Goal: Task Accomplishment & Management: Use online tool/utility

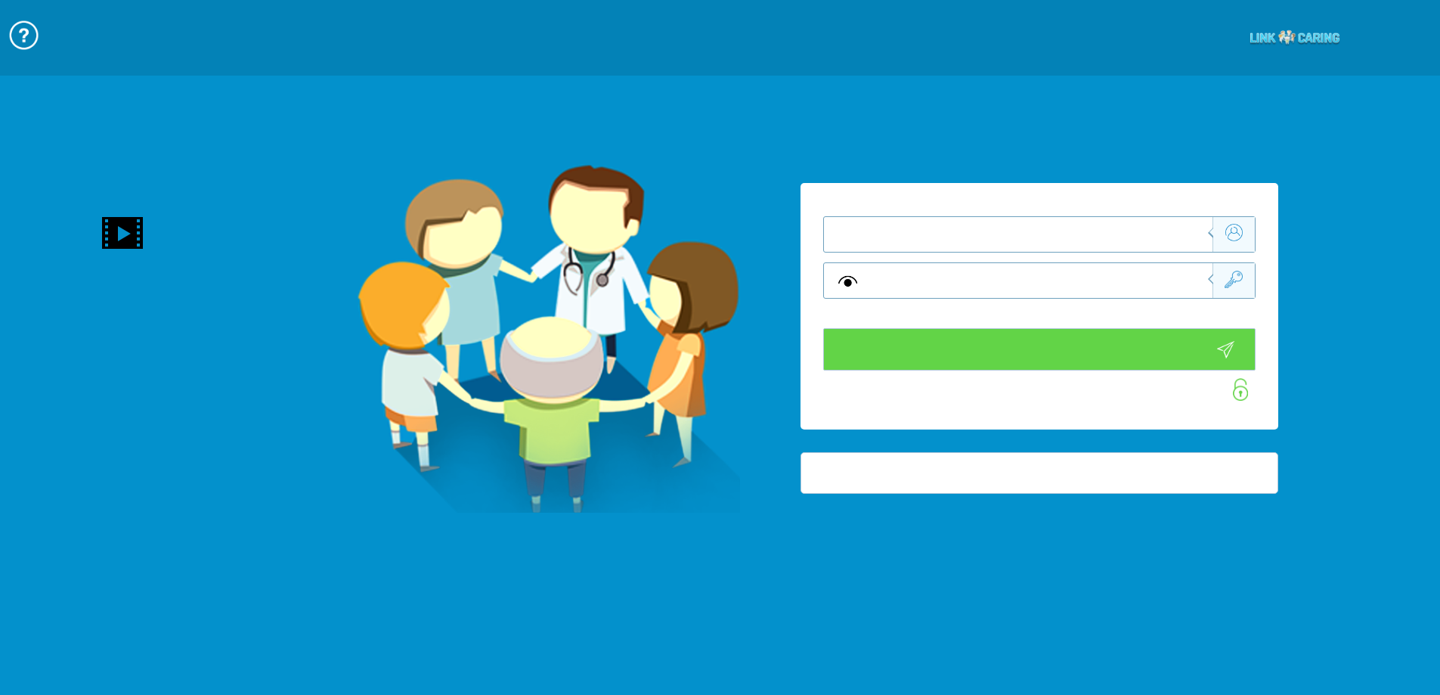
type input "התחבר עכשיו"
type input "עדיין לא? צור חשבון!"
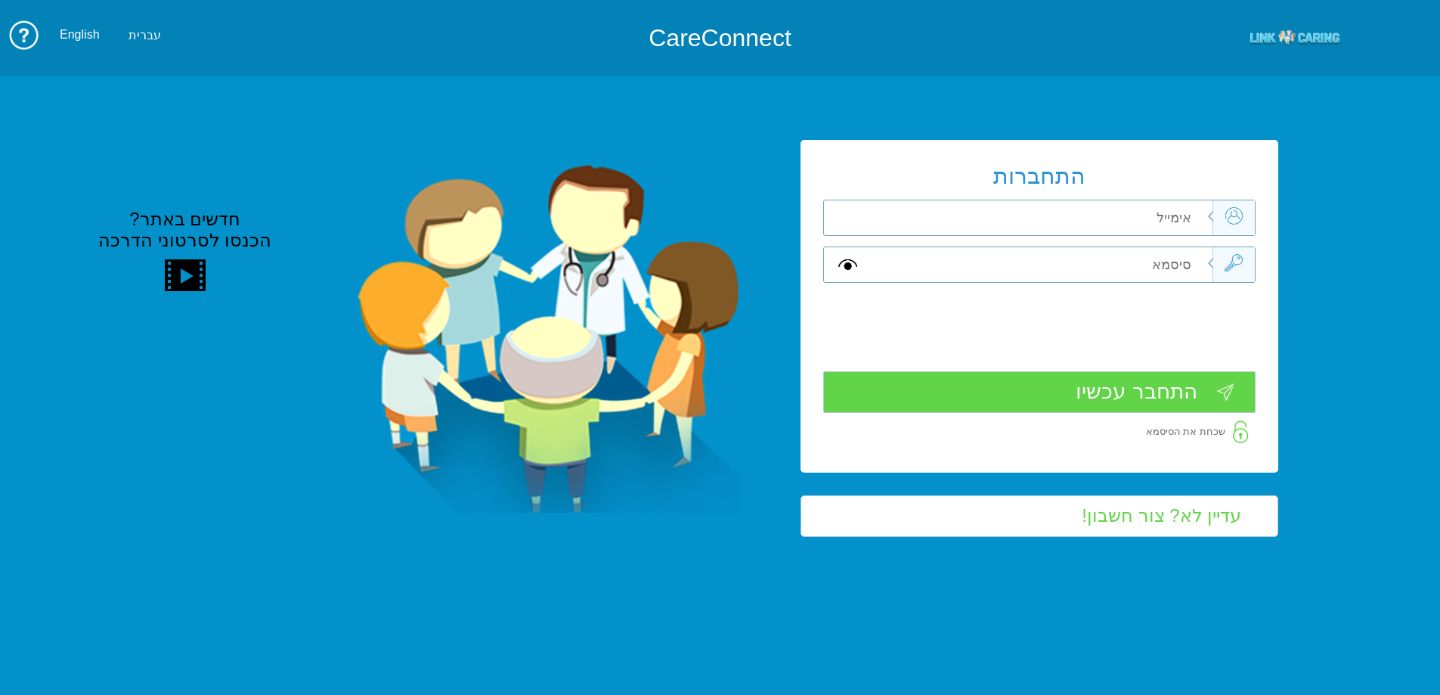
click at [1079, 247] on input "text" at bounding box center [1041, 264] width 341 height 35
click at [1107, 225] on input "text" at bounding box center [1041, 217] width 341 height 35
type input "י"
type input "[EMAIL_ADDRESS][DOMAIN_NAME]"
type input "A"
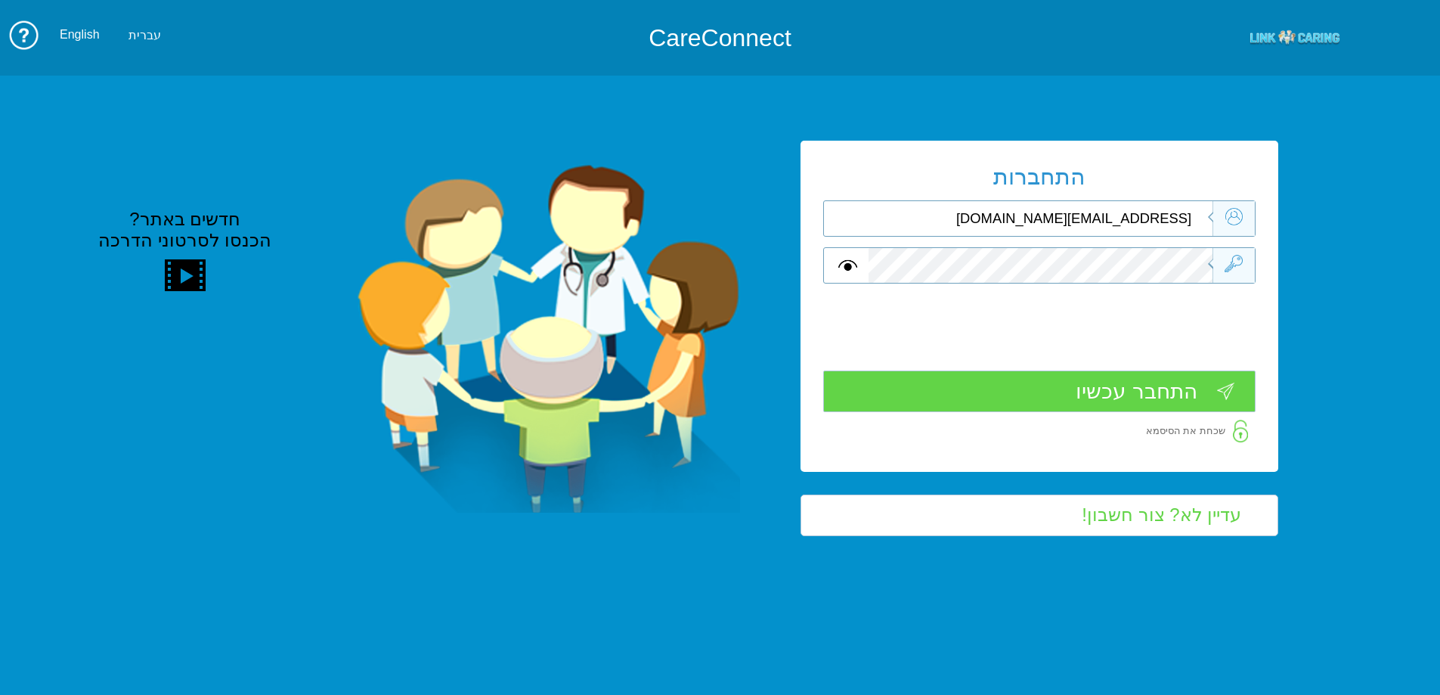
click at [1178, 390] on input "התחבר עכשיו" at bounding box center [1039, 391] width 432 height 42
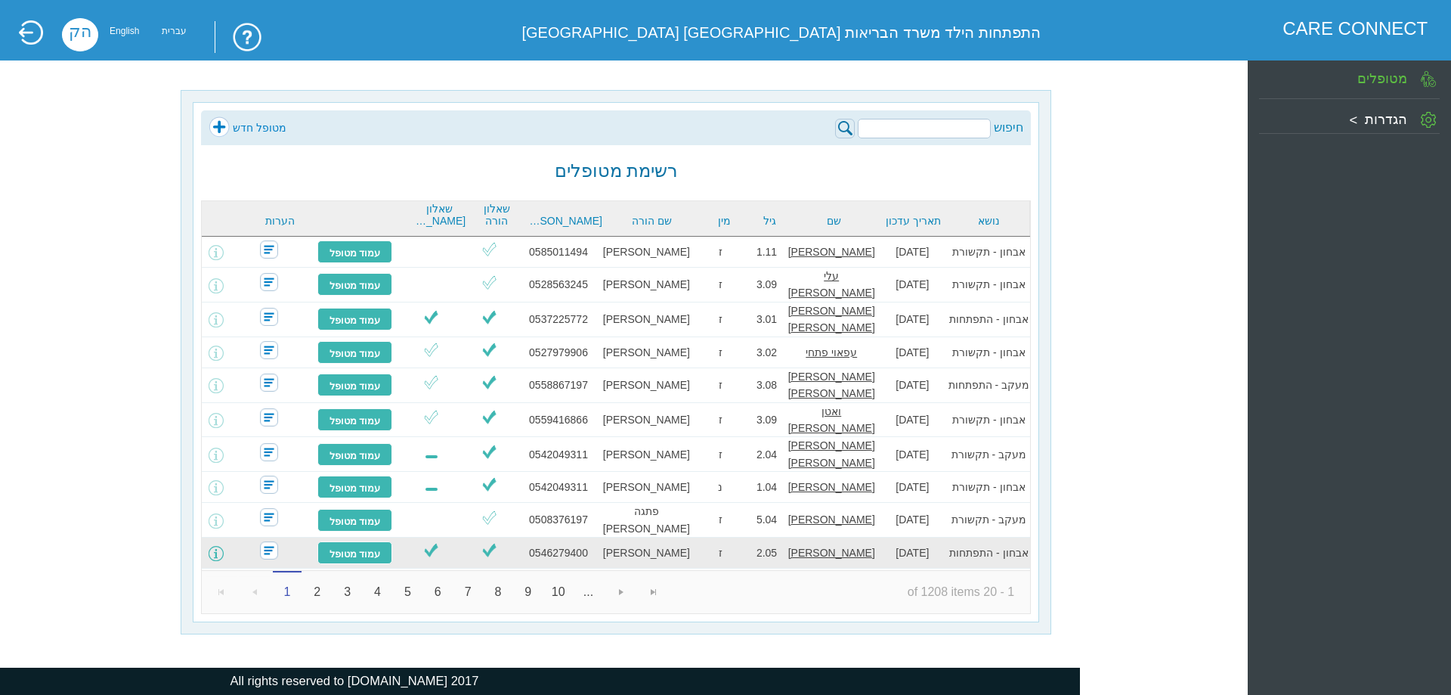
click at [221, 546] on span at bounding box center [216, 553] width 15 height 15
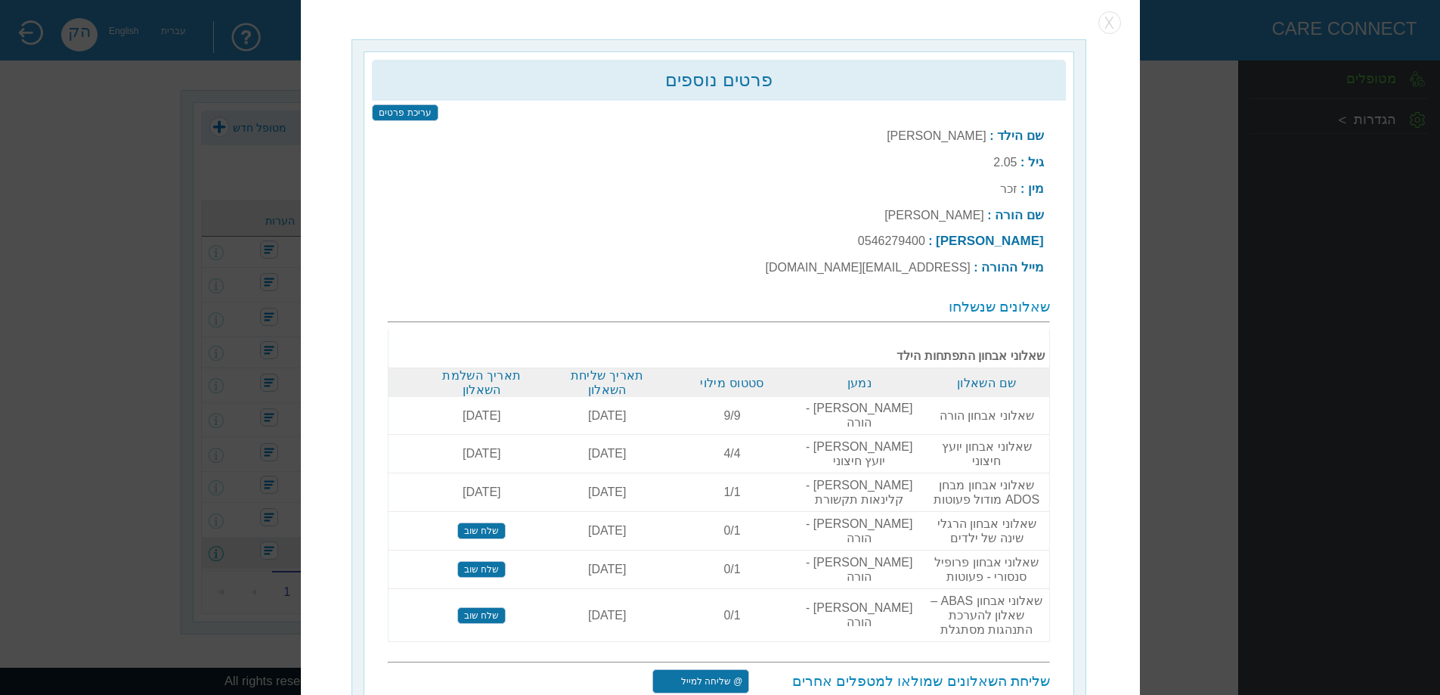
scroll to position [5, 0]
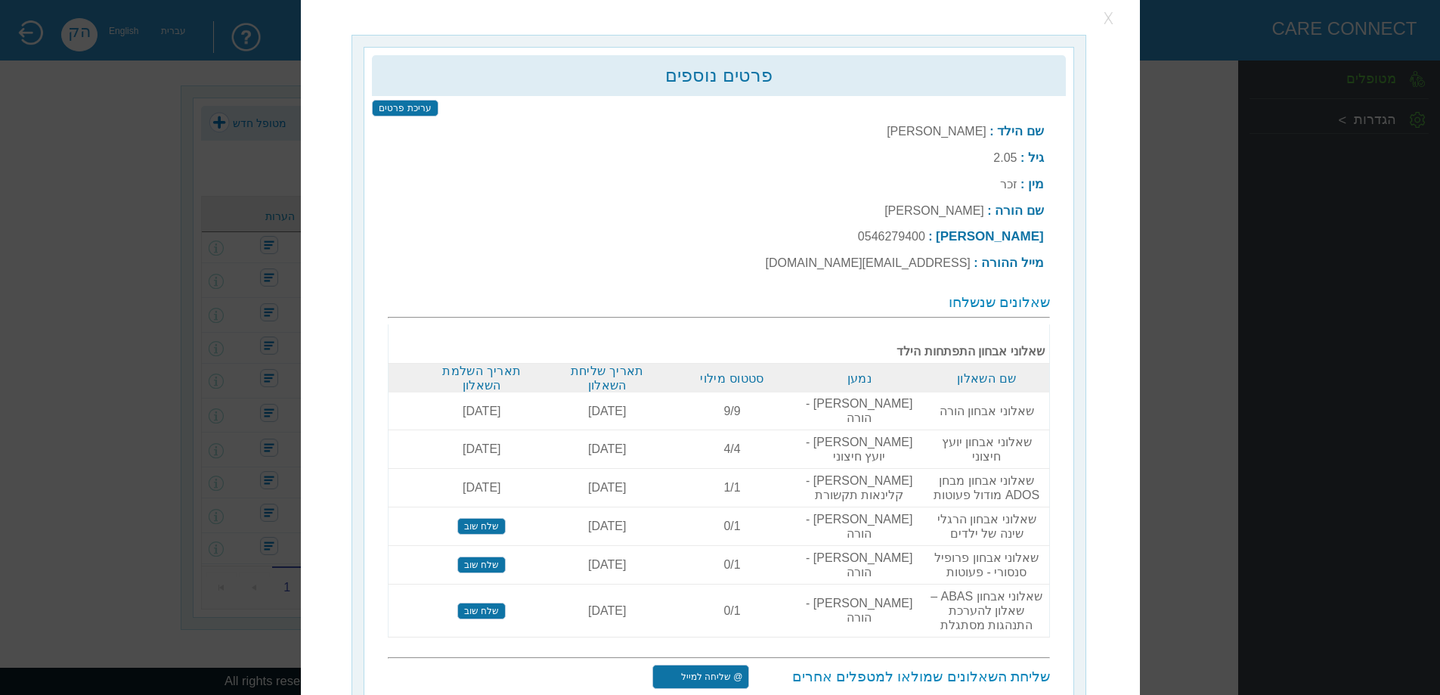
click at [1107, 23] on button "button" at bounding box center [1109, 18] width 23 height 23
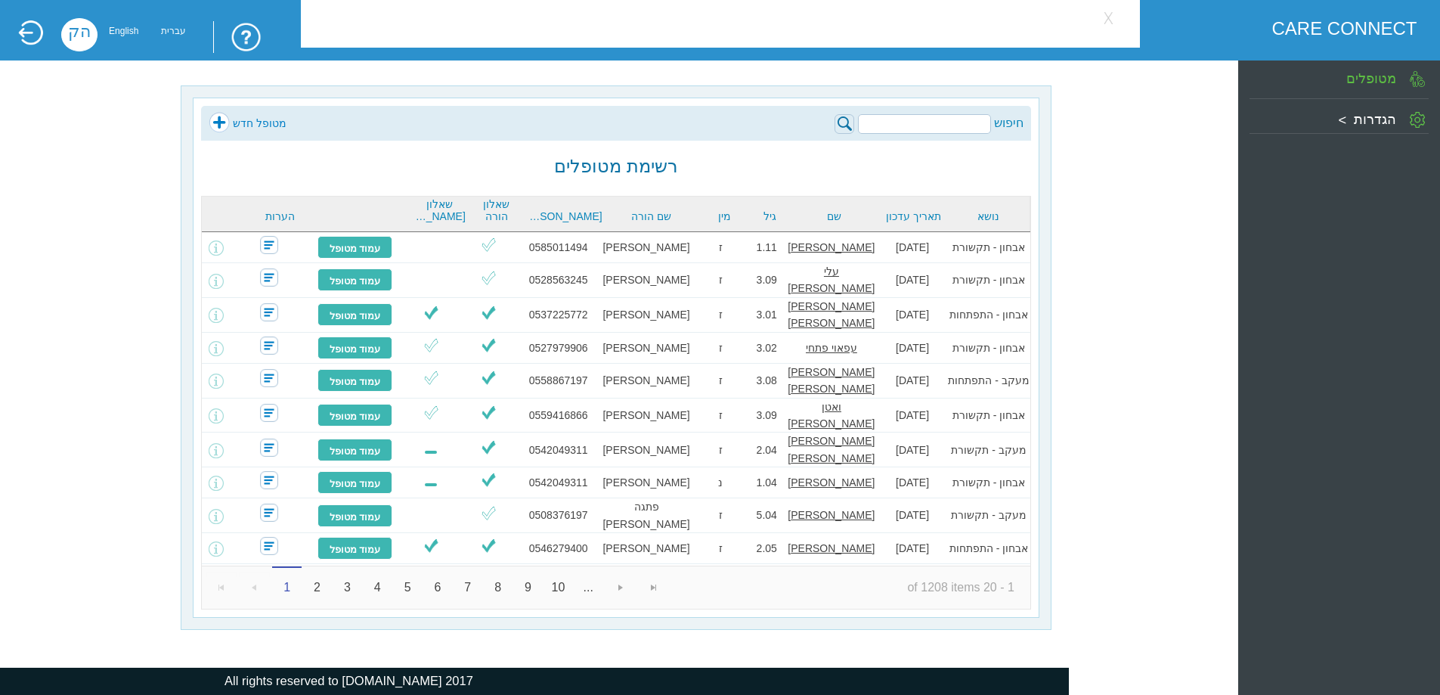
scroll to position [0, 0]
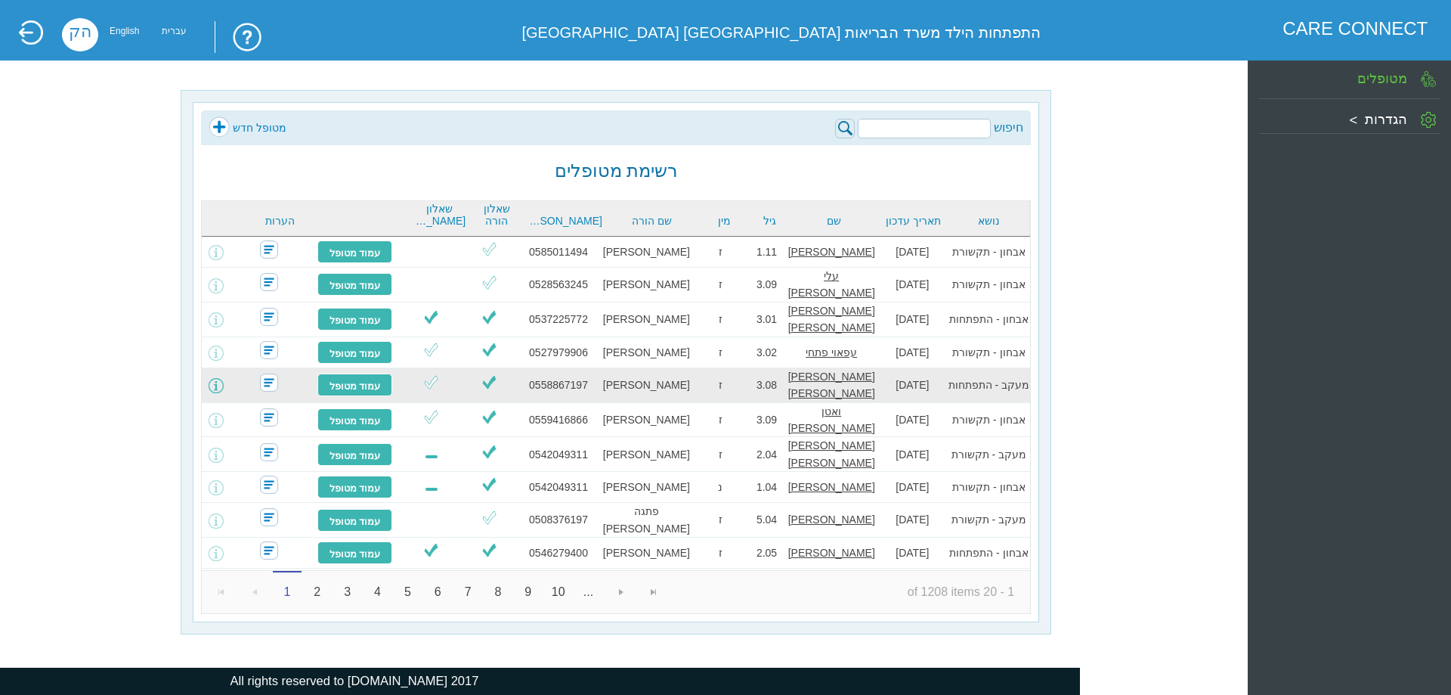
click at [223, 379] on span at bounding box center [216, 385] width 15 height 15
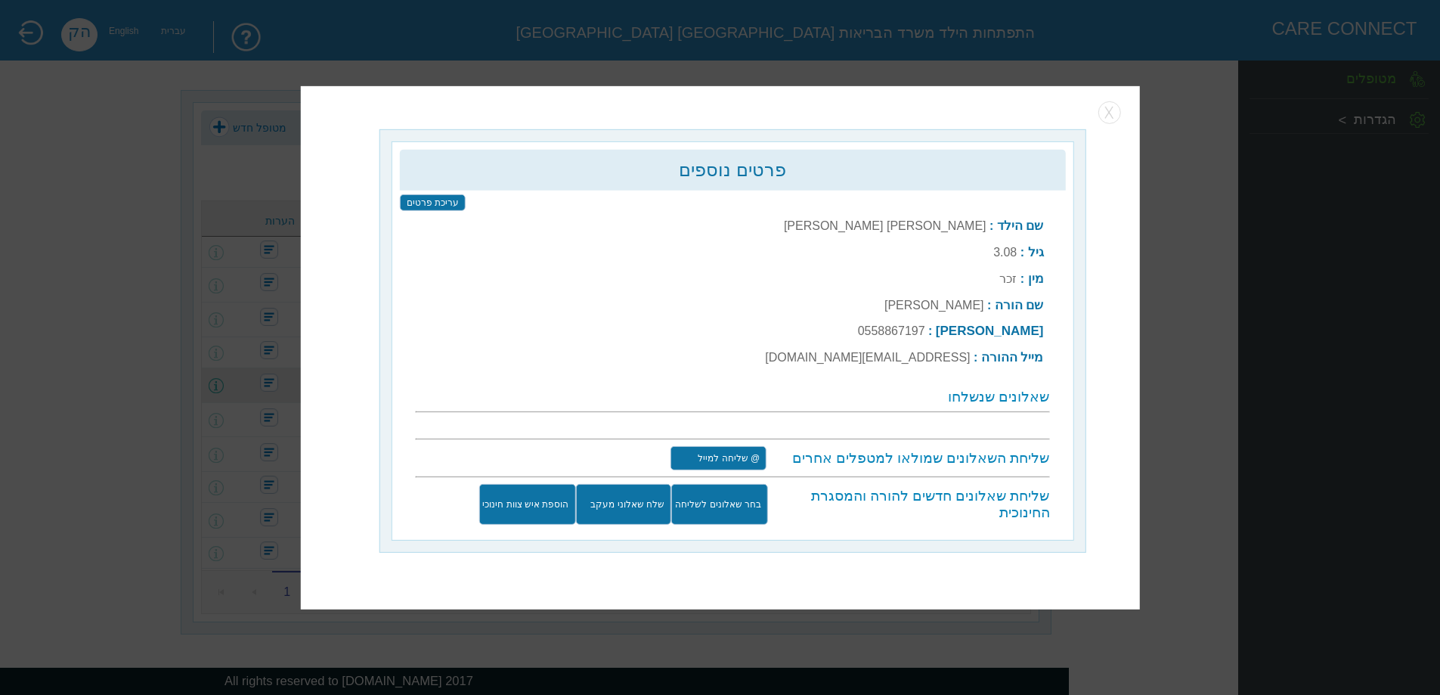
scroll to position [5, 0]
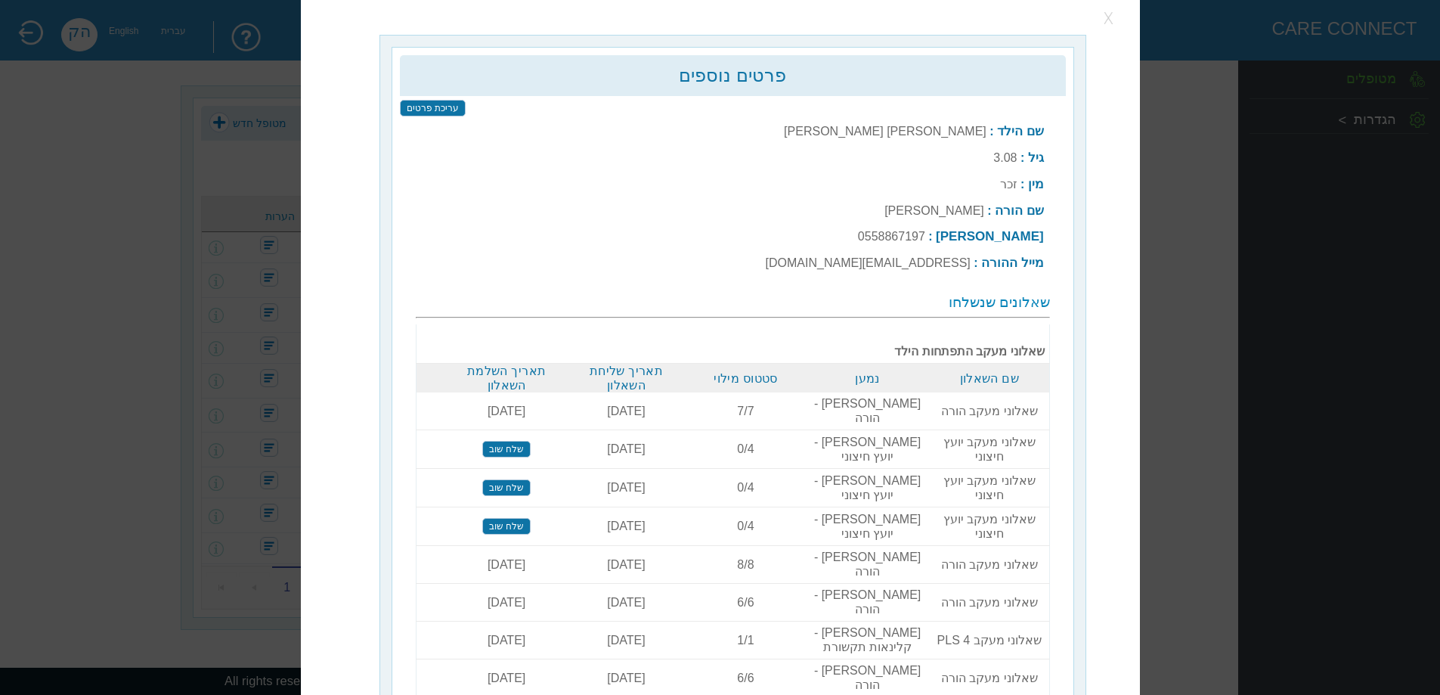
click at [1110, 13] on button "button" at bounding box center [1109, 18] width 23 height 23
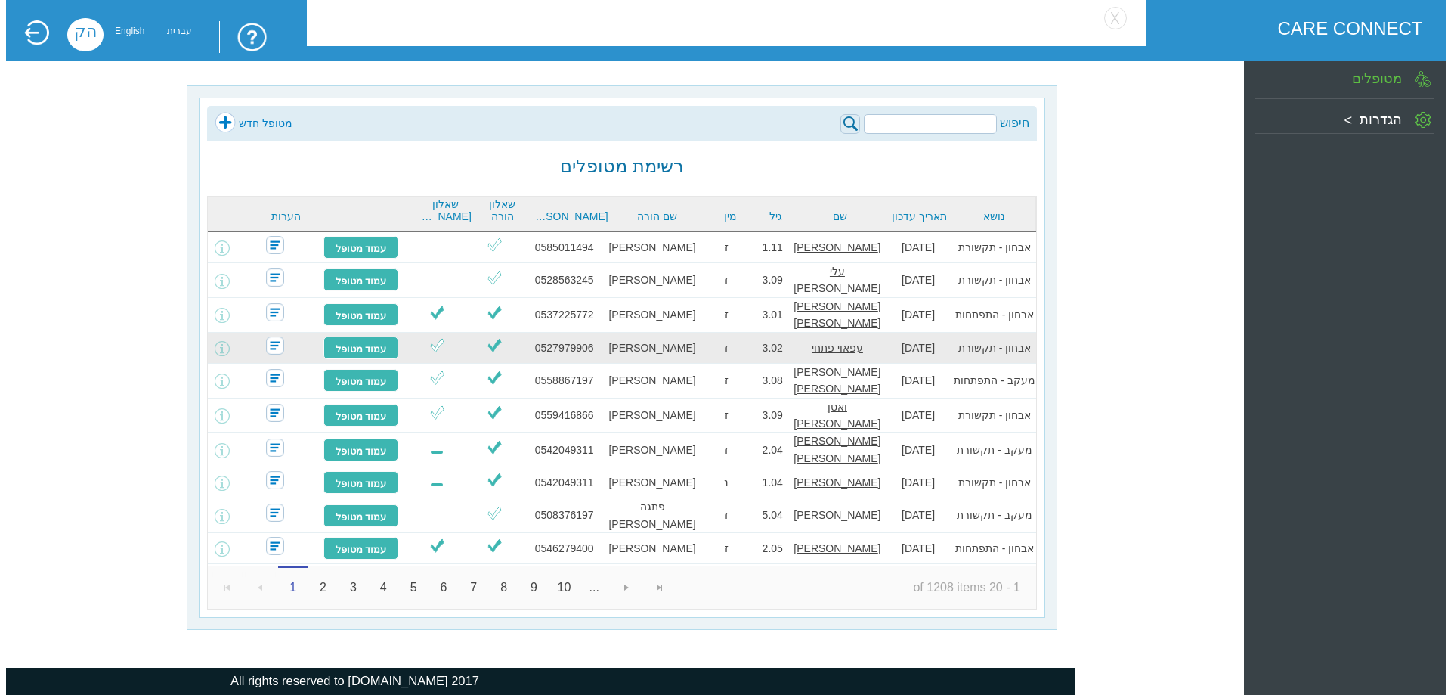
scroll to position [0, 0]
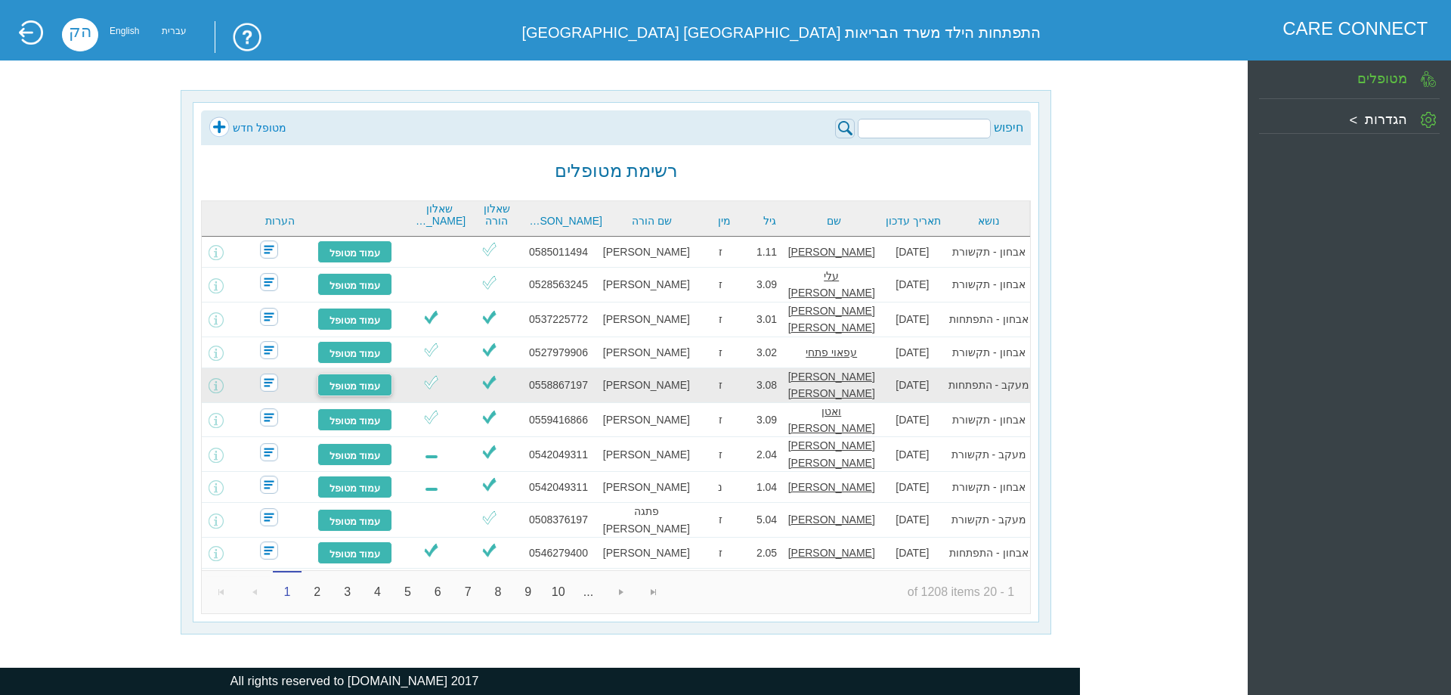
click at [348, 378] on link "עמוד מטופל" at bounding box center [355, 384] width 76 height 23
click at [379, 382] on link "עמוד מטופל" at bounding box center [355, 384] width 76 height 23
click at [352, 382] on link "עמוד מטופל" at bounding box center [355, 384] width 76 height 23
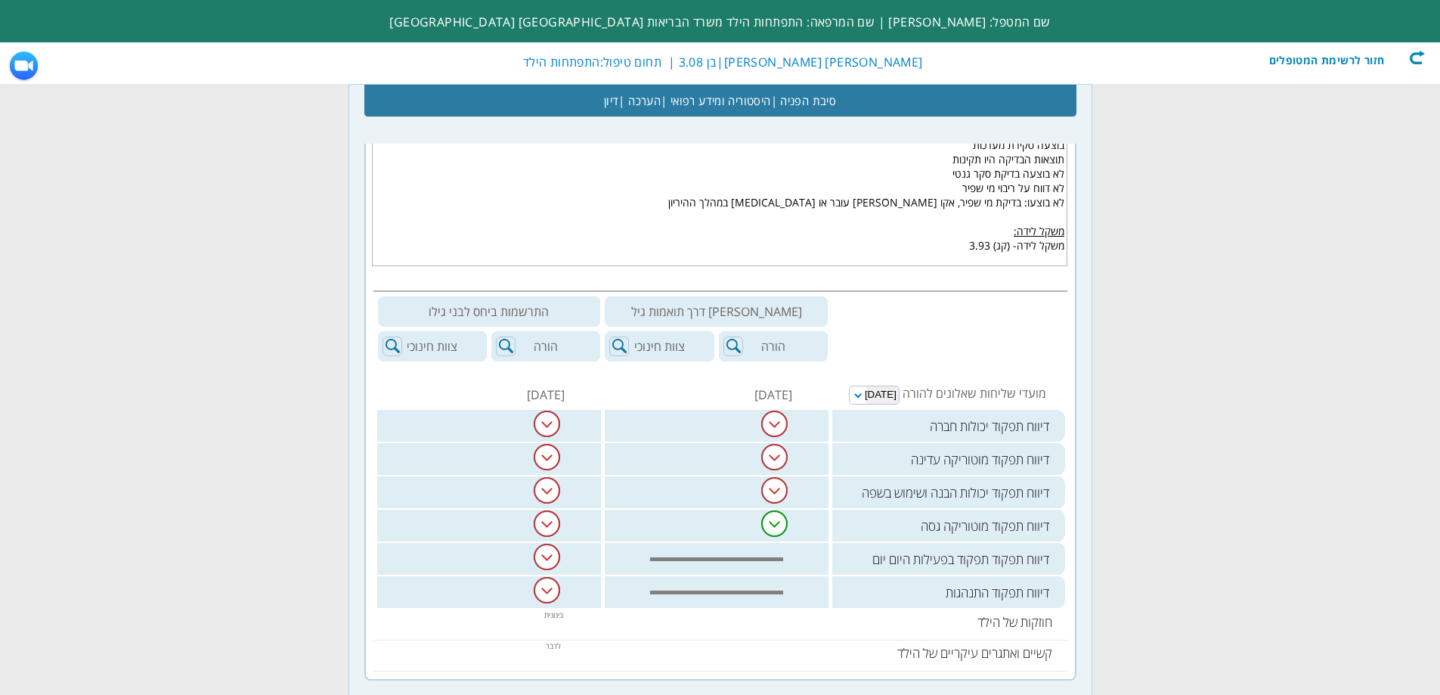
scroll to position [605, 0]
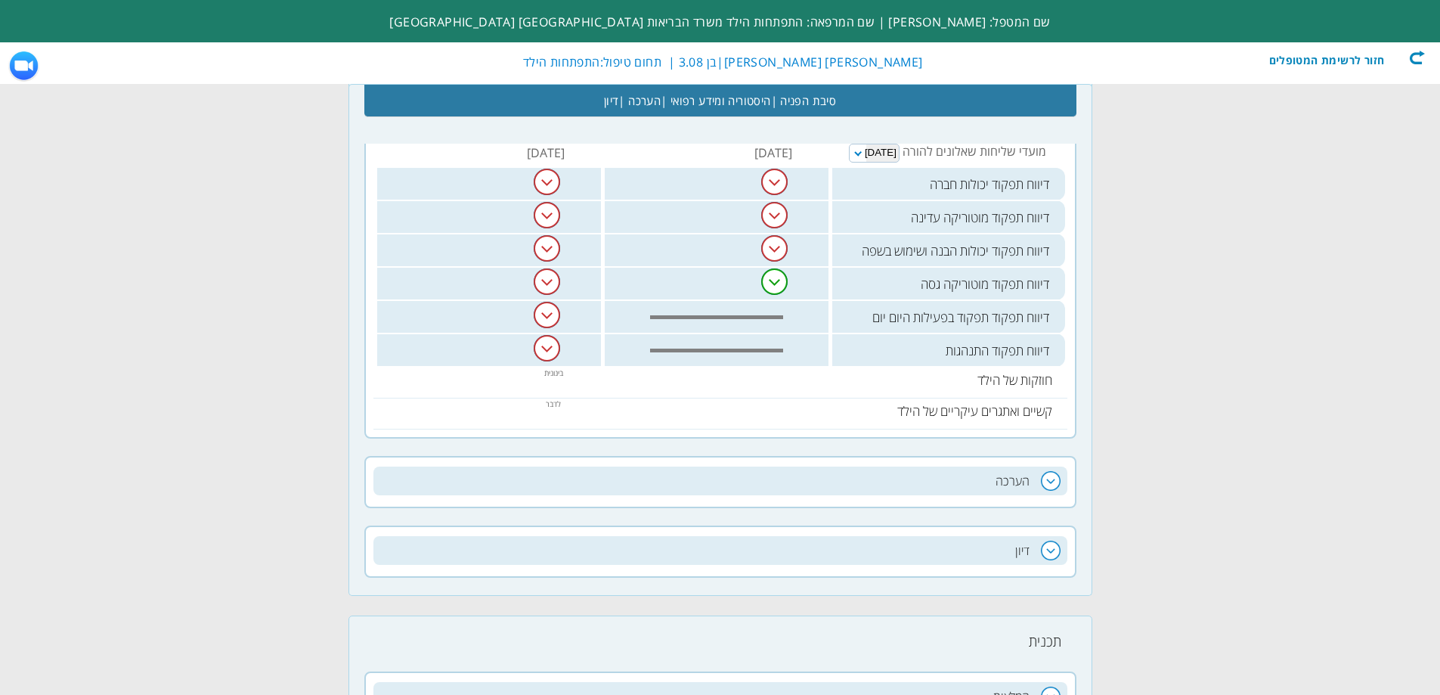
scroll to position [831, 0]
click at [778, 285] on img at bounding box center [774, 283] width 26 height 26
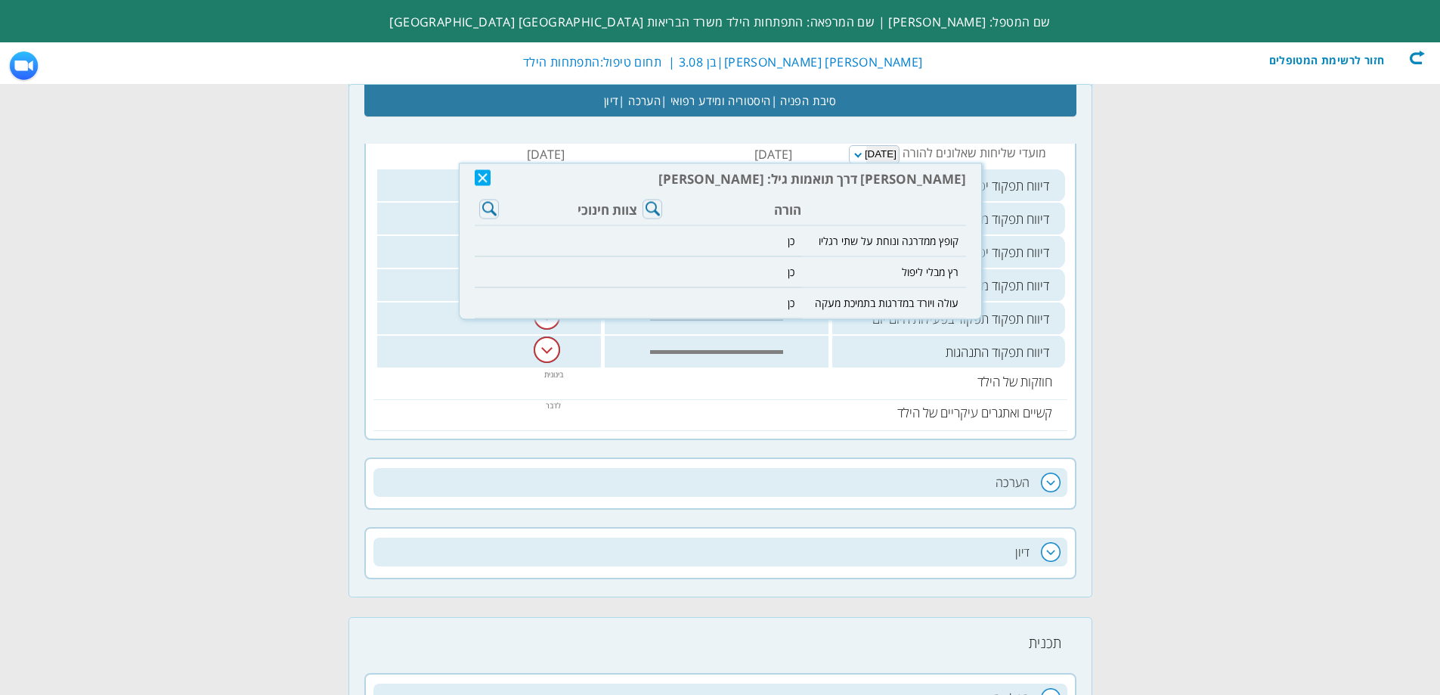
click at [480, 175] on img at bounding box center [483, 178] width 16 height 16
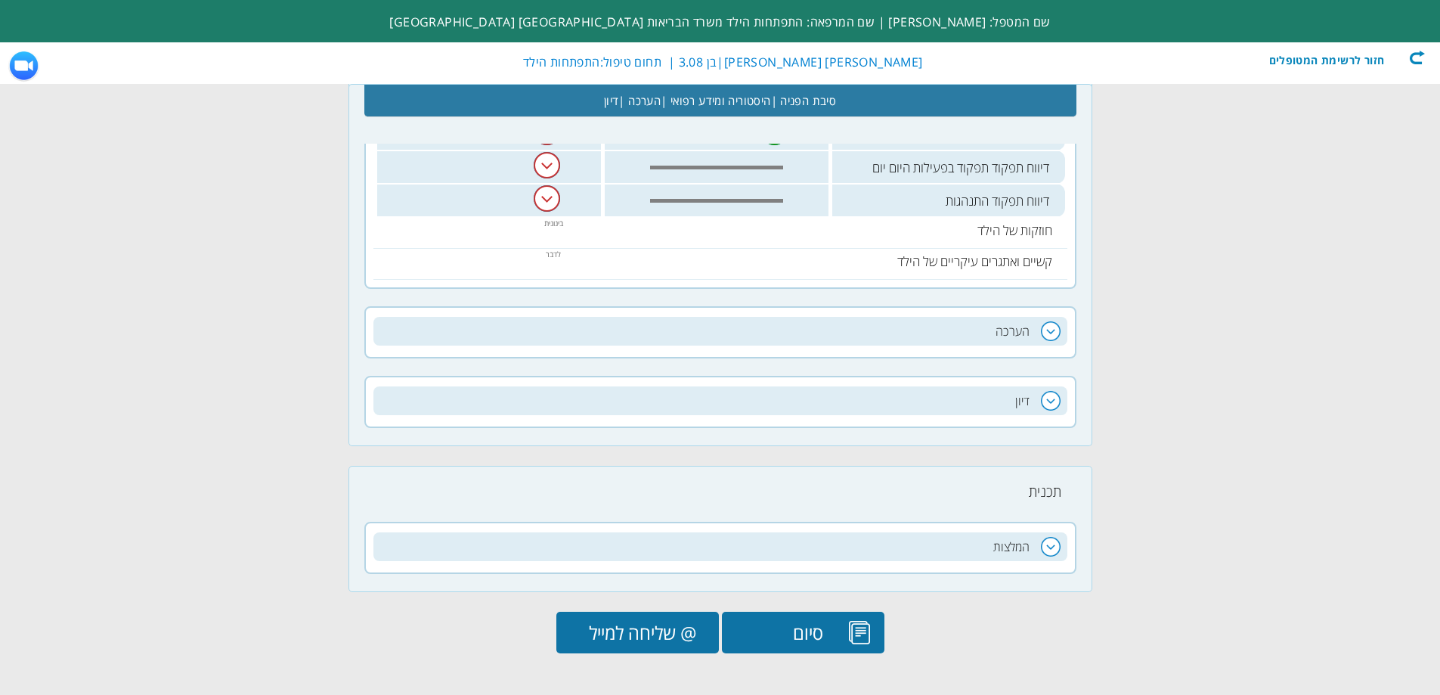
scroll to position [983, 0]
click at [661, 633] on input "@ שליחה למייל" at bounding box center [637, 632] width 162 height 42
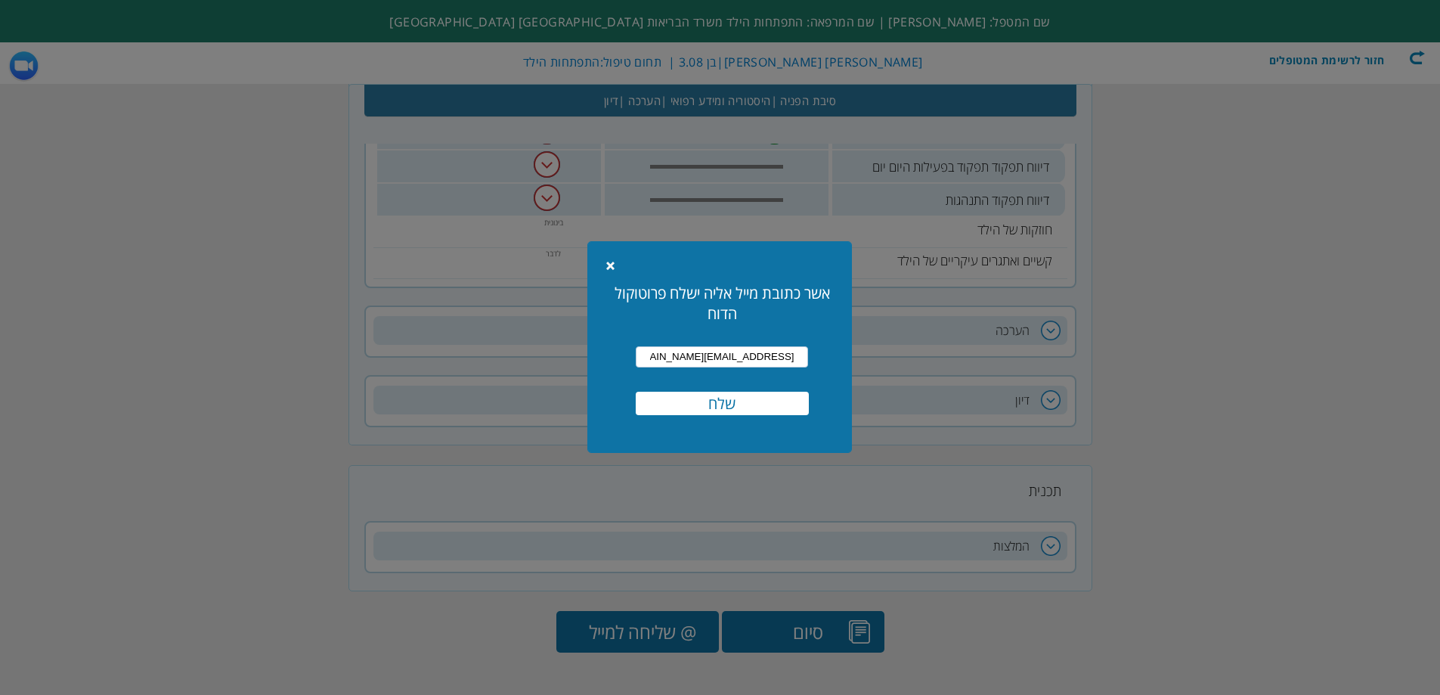
click at [733, 408] on input "שלח" at bounding box center [722, 403] width 173 height 23
